Goal: Complete application form: Complete application form

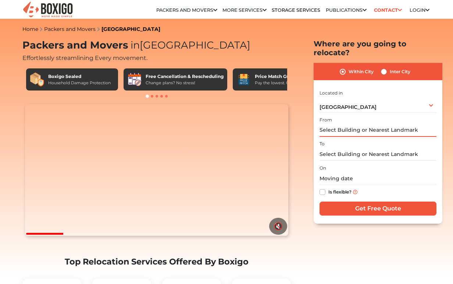
click at [328, 124] on input "text" at bounding box center [377, 130] width 117 height 13
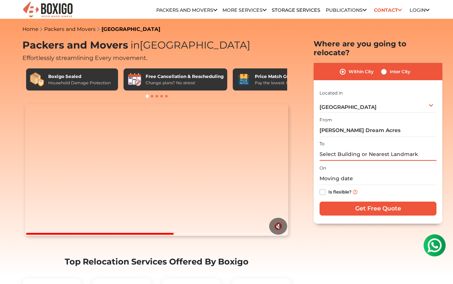
click at [346, 149] on input "text" at bounding box center [377, 154] width 117 height 13
click at [369, 116] on label "Please select a location" at bounding box center [358, 119] width 51 height 7
click at [369, 124] on input "Shoba Dream Acres" at bounding box center [377, 130] width 117 height 13
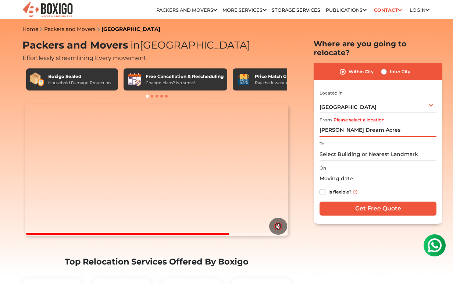
click at [375, 124] on input "Shoba Dream Acres" at bounding box center [377, 130] width 117 height 13
type input "Shoba Dream Acres Panathur"
click at [360, 148] on input "text" at bounding box center [377, 154] width 117 height 13
click at [389, 67] on label "Inter City" at bounding box center [399, 71] width 21 height 9
click at [382, 67] on input "Inter City" at bounding box center [384, 70] width 6 height 7
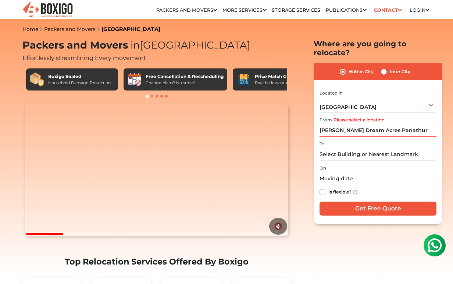
radio input "true"
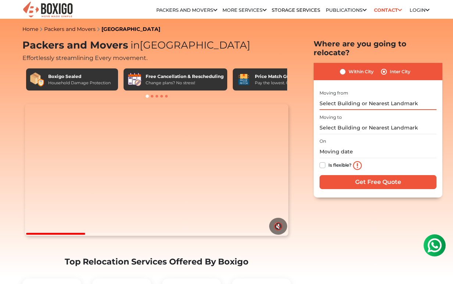
click at [344, 97] on input "text" at bounding box center [377, 103] width 117 height 13
type input "shoba dream acres panathur"
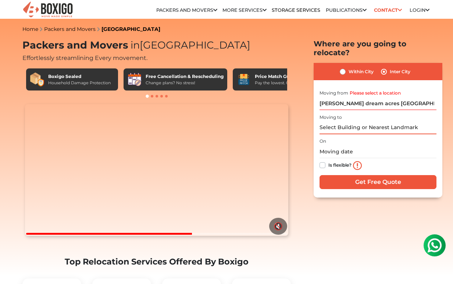
click at [353, 121] on input "text" at bounding box center [377, 127] width 117 height 13
click at [187, 10] on link "Packers and Movers" at bounding box center [186, 10] width 61 height 6
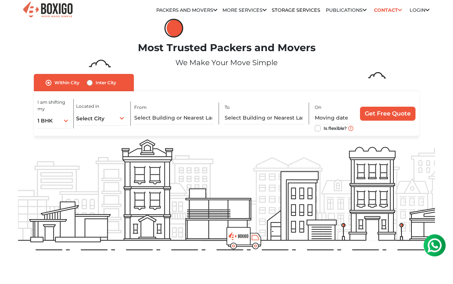
click at [95, 85] on label "Inter City" at bounding box center [105, 82] width 21 height 9
click at [91, 85] on input "Inter City" at bounding box center [90, 81] width 6 height 7
radio input "true"
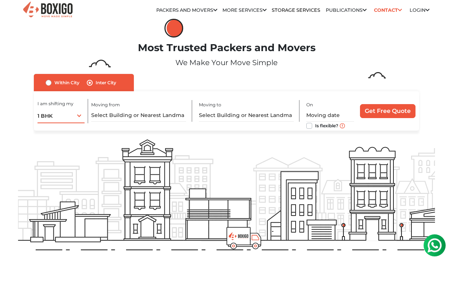
click at [79, 114] on div "1 BHK 1 BHK 2 BHK 3 BHK 3 + BHK FEW ITEMS" at bounding box center [60, 115] width 47 height 15
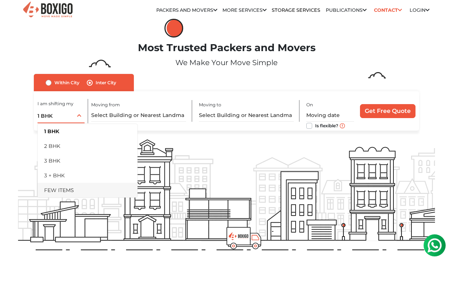
click at [63, 187] on li "FEW ITEMS" at bounding box center [87, 190] width 100 height 15
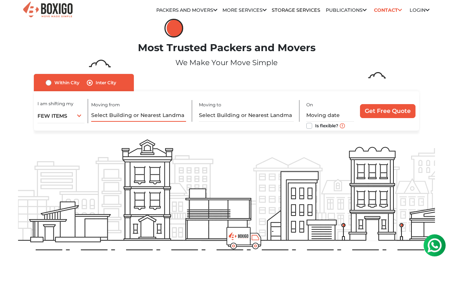
click at [112, 118] on input "text" at bounding box center [138, 115] width 95 height 13
type input "Shoba Dream acres Panathur"
click at [221, 115] on input "text" at bounding box center [246, 115] width 95 height 13
click at [395, 9] on link "Contact" at bounding box center [387, 9] width 33 height 11
click at [388, 10] on link "Contact" at bounding box center [387, 9] width 33 height 11
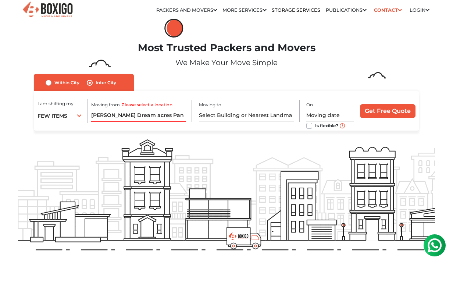
click at [398, 10] on icon at bounding box center [399, 10] width 4 height 5
click at [362, 9] on icon at bounding box center [364, 10] width 4 height 5
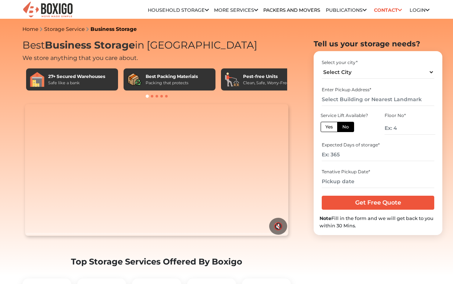
click at [397, 7] on link "Contact" at bounding box center [387, 9] width 33 height 11
click at [397, 11] on icon at bounding box center [399, 10] width 4 height 5
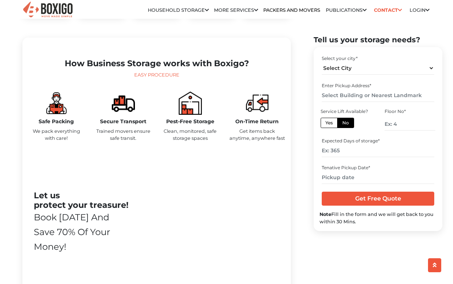
scroll to position [293, 0]
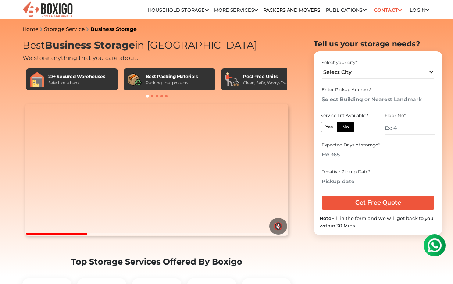
click at [390, 9] on link "Contact" at bounding box center [387, 9] width 33 height 11
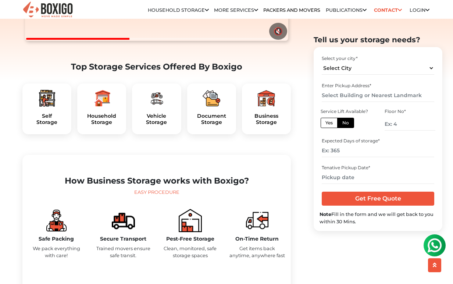
scroll to position [196, 0]
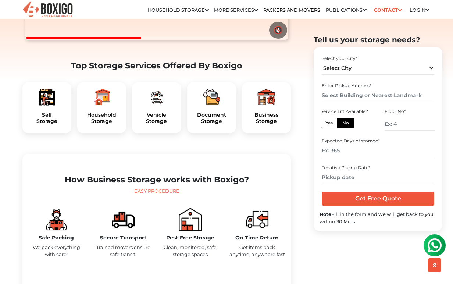
click at [436, 242] on img at bounding box center [434, 245] width 15 height 15
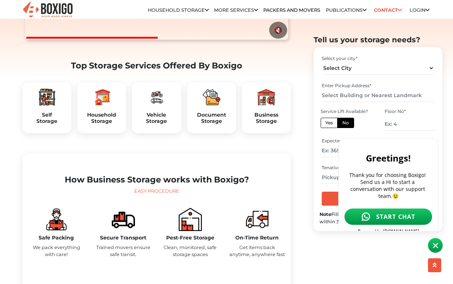
click at [409, 212] on span "START CHAT" at bounding box center [395, 216] width 39 height 8
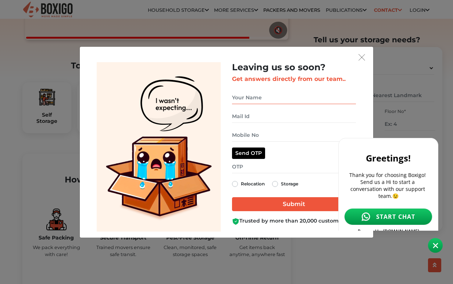
click at [259, 92] on input "get free quote dialog" at bounding box center [294, 97] width 124 height 13
type input "Anand"
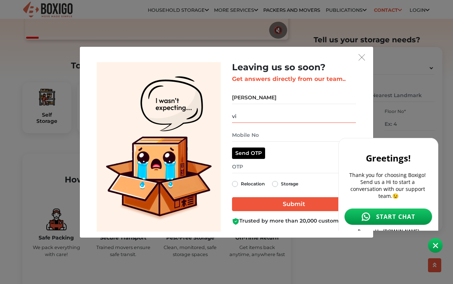
type input "v"
type input "vishnuanandkumar@gmail.com"
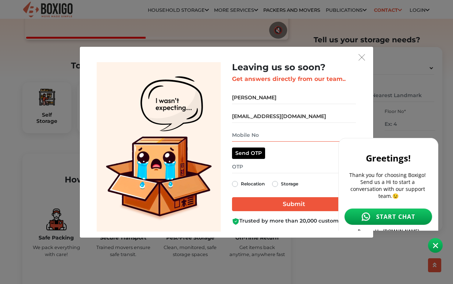
click at [255, 132] on input "get free quote dialog" at bounding box center [294, 135] width 124 height 13
type input "9620210555"
click at [312, 173] on div "Leaving us so soon? Get answers directly from our team.. Anand vishnuanandkumar…" at bounding box center [294, 143] width 124 height 163
click at [241, 185] on label "Relocation" at bounding box center [253, 183] width 24 height 9
click at [235, 185] on input "Relocation" at bounding box center [235, 182] width 6 height 7
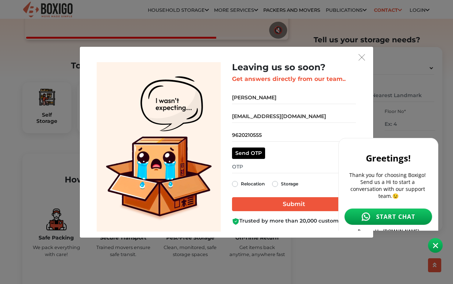
radio input "true"
click at [250, 157] on button "Send OTP" at bounding box center [248, 152] width 33 height 11
click at [247, 166] on input "get free quote dialog" at bounding box center [294, 166] width 124 height 13
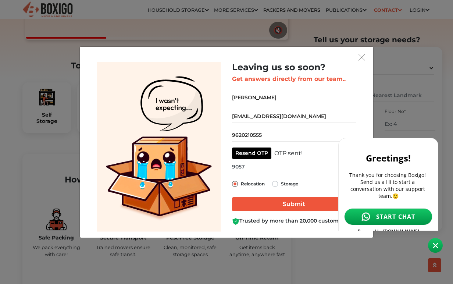
type input "9057"
click at [299, 202] on input "Submit" at bounding box center [294, 204] width 124 height 14
